Goal: Transaction & Acquisition: Purchase product/service

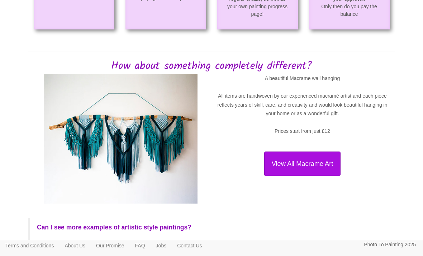
scroll to position [675, 0]
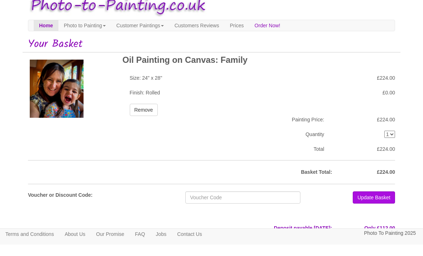
scroll to position [45, 0]
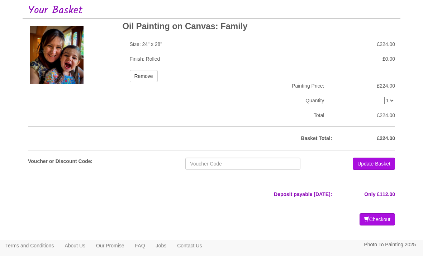
click at [382, 220] on button "Checkout" at bounding box center [377, 219] width 35 height 12
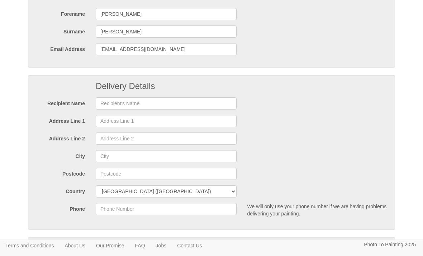
scroll to position [78, 0]
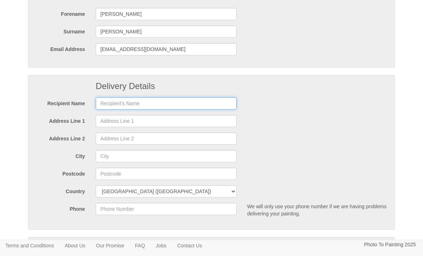
click at [117, 104] on input "text" at bounding box center [166, 103] width 141 height 12
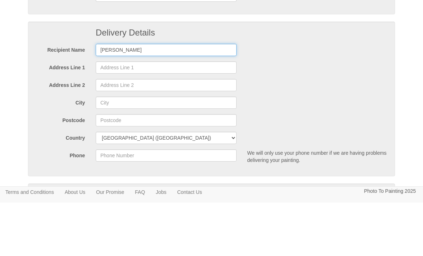
type input "Michelle lee"
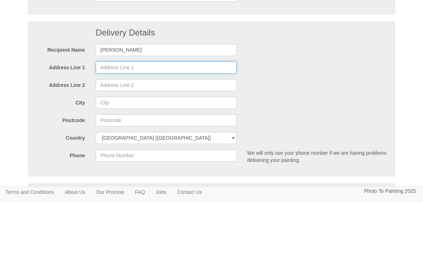
click at [105, 115] on input "Address Line 1" at bounding box center [166, 121] width 141 height 12
type input "36 park lane"
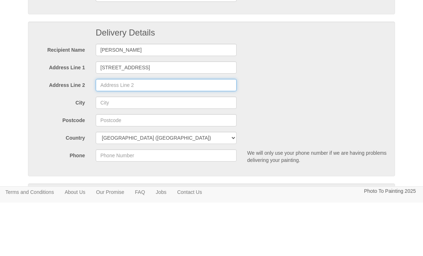
click at [110, 132] on input "Address Line 2" at bounding box center [166, 138] width 141 height 12
type input "Westwoodside"
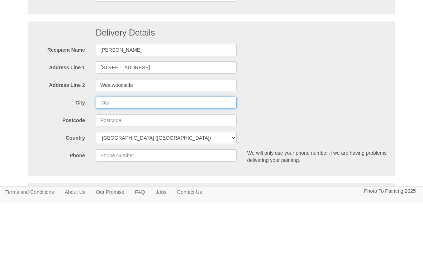
click at [118, 150] on input "City" at bounding box center [166, 156] width 141 height 12
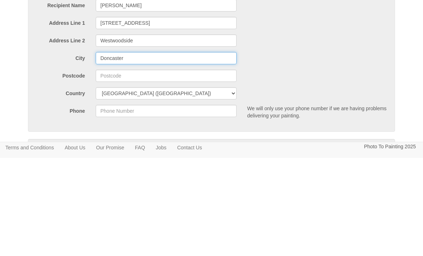
type input "Doncaster"
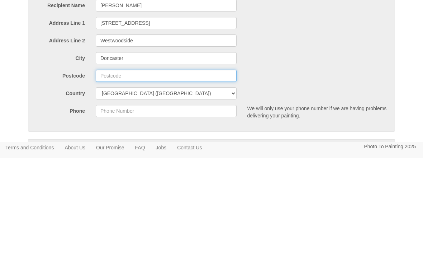
click at [104, 167] on input "Postcode" at bounding box center [166, 173] width 141 height 12
type input "DN9 2EF"
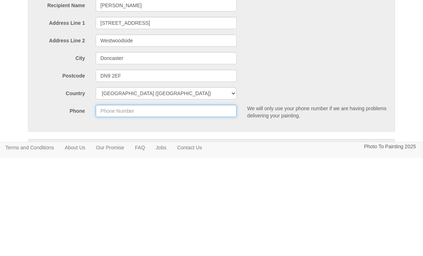
click at [111, 203] on input "Phone" at bounding box center [166, 209] width 141 height 12
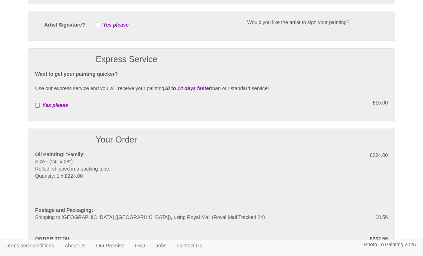
scroll to position [303, 0]
click at [40, 106] on input "checkbox" at bounding box center [37, 105] width 5 height 5
checkbox input "true"
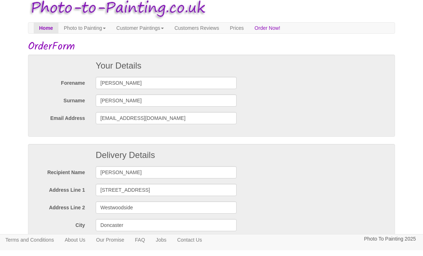
scroll to position [10, 0]
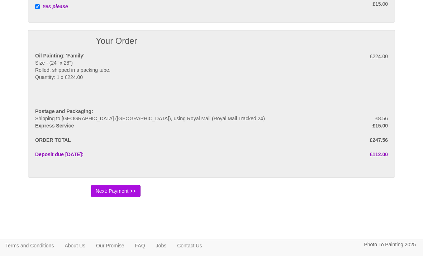
click at [117, 196] on button "Next: Payment >>" at bounding box center [115, 191] width 49 height 12
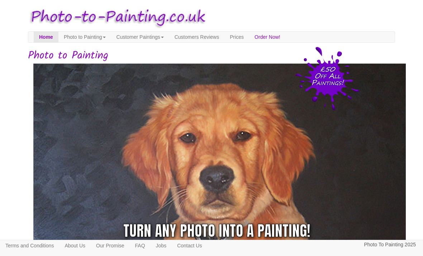
click at [224, 37] on link "Customers Reviews" at bounding box center [196, 37] width 55 height 11
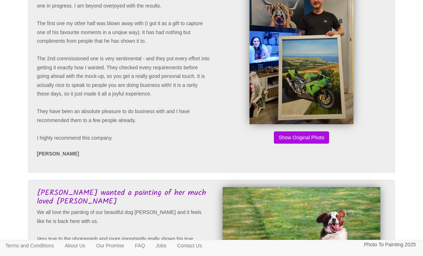
scroll to position [91, 0]
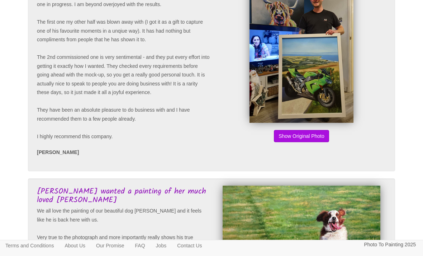
click at [315, 139] on button "Show Original Photo" at bounding box center [301, 136] width 55 height 12
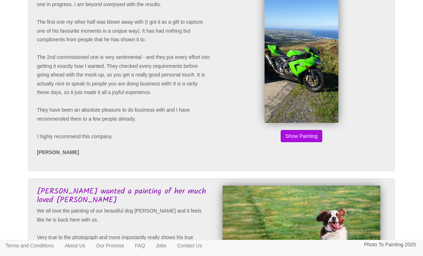
click at [312, 134] on button "Show Original Photo" at bounding box center [301, 136] width 55 height 12
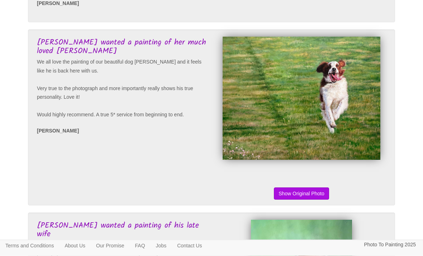
scroll to position [255, 0]
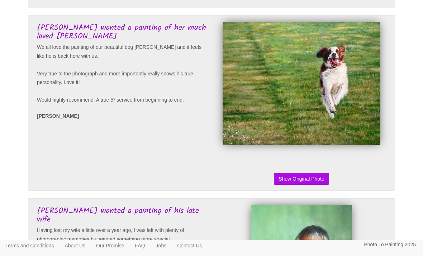
click at [319, 185] on button "Show Original Photo" at bounding box center [301, 178] width 55 height 12
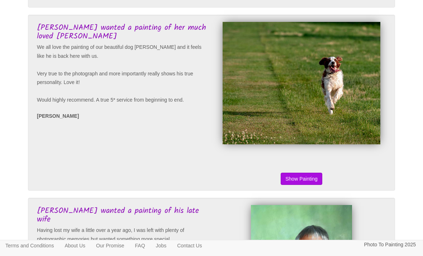
click at [316, 185] on button "Show Original Photo" at bounding box center [301, 178] width 55 height 12
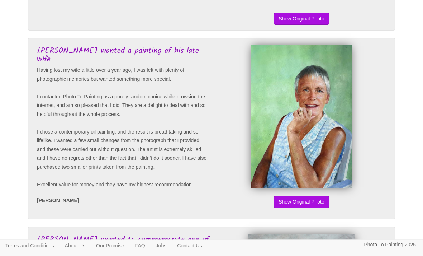
scroll to position [419, 0]
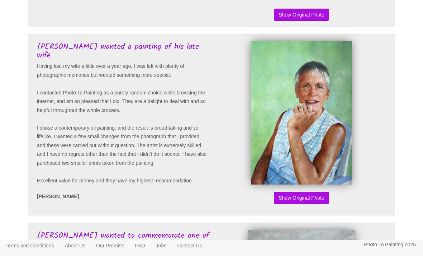
click at [319, 204] on button "Show Original Photo" at bounding box center [301, 197] width 55 height 12
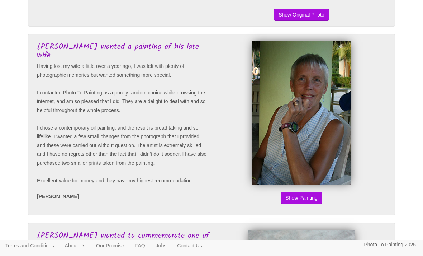
click at [317, 204] on button "Show Original Photo" at bounding box center [301, 197] width 55 height 12
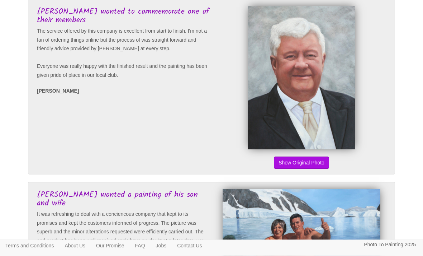
click at [317, 169] on button "Show Original Photo" at bounding box center [301, 163] width 55 height 12
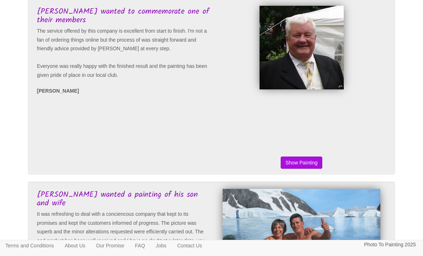
click at [317, 168] on button "Show Original Photo" at bounding box center [301, 162] width 55 height 12
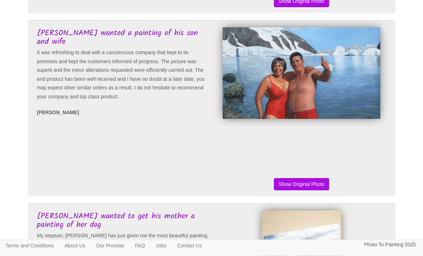
scroll to position [819, 0]
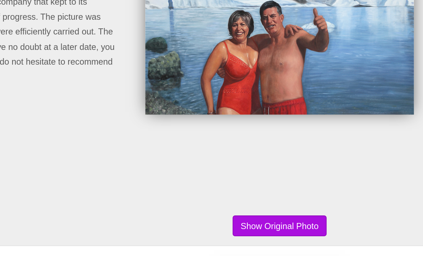
click at [274, 163] on button "Show Original Photo" at bounding box center [301, 169] width 55 height 12
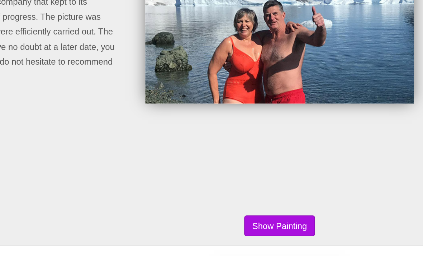
click at [274, 163] on button "Show Original Photo" at bounding box center [301, 169] width 55 height 12
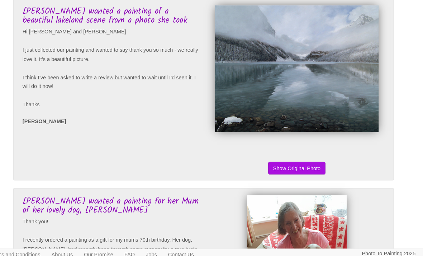
scroll to position [1191, 0]
click at [303, 168] on button "Show Original Photo" at bounding box center [301, 162] width 55 height 12
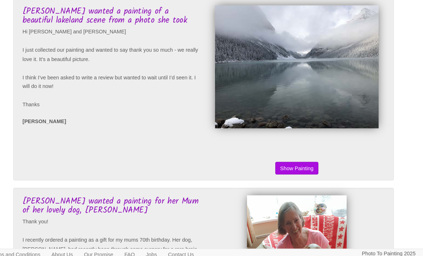
click at [302, 168] on button "Show Original Photo" at bounding box center [301, 162] width 55 height 12
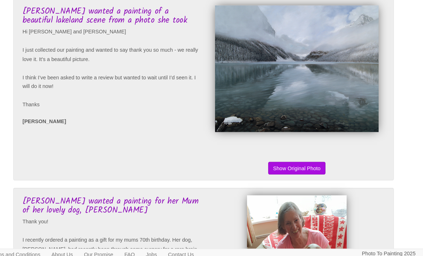
click at [304, 168] on button "Show Original Photo" at bounding box center [301, 162] width 55 height 12
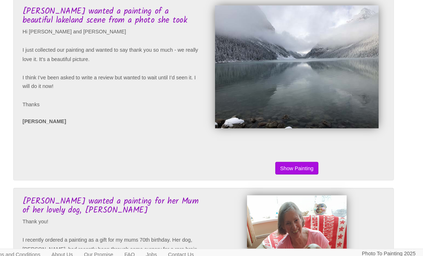
click at [303, 168] on button "Show Original Photo" at bounding box center [301, 162] width 55 height 12
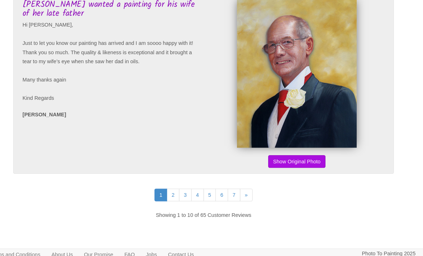
scroll to position [1746, 0]
click at [308, 161] on button "Show Original Photo" at bounding box center [301, 155] width 55 height 12
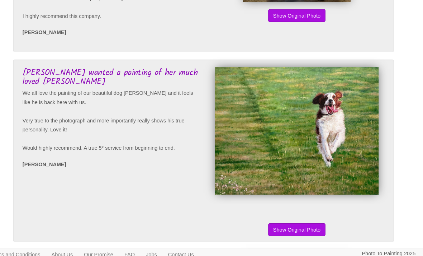
scroll to position [0, 0]
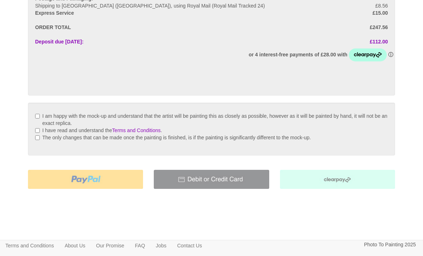
scroll to position [148, 0]
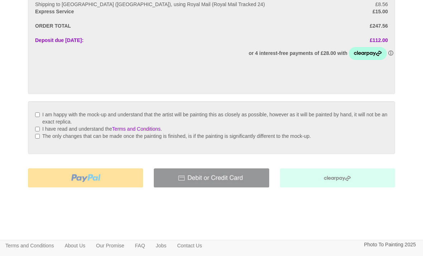
click at [34, 118] on div "I am happy with the mock-up and understand that the artist will be painting thi…" at bounding box center [211, 127] width 367 height 53
click at [39, 116] on input "I am happy with the mock-up and understand that the artist will be painting thi…" at bounding box center [37, 114] width 5 height 5
checkbox input "true"
click at [38, 129] on input "I have read and understand the Terms and Conditions ." at bounding box center [37, 129] width 5 height 5
checkbox input "true"
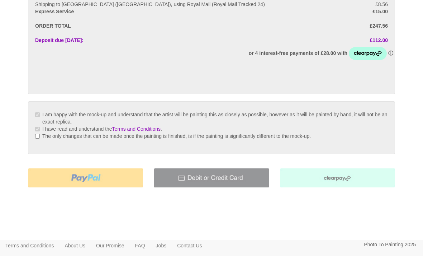
click at [35, 137] on input "The only changes that can be made once the painting is finished, is if the pain…" at bounding box center [37, 136] width 5 height 5
checkbox input "true"
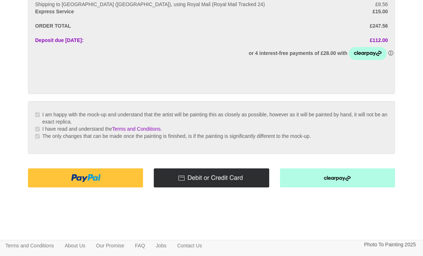
click at [78, 175] on img at bounding box center [85, 177] width 115 height 19
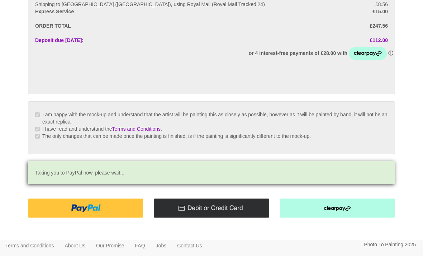
scroll to position [171, 0]
